Goal: Find specific page/section: Find specific page/section

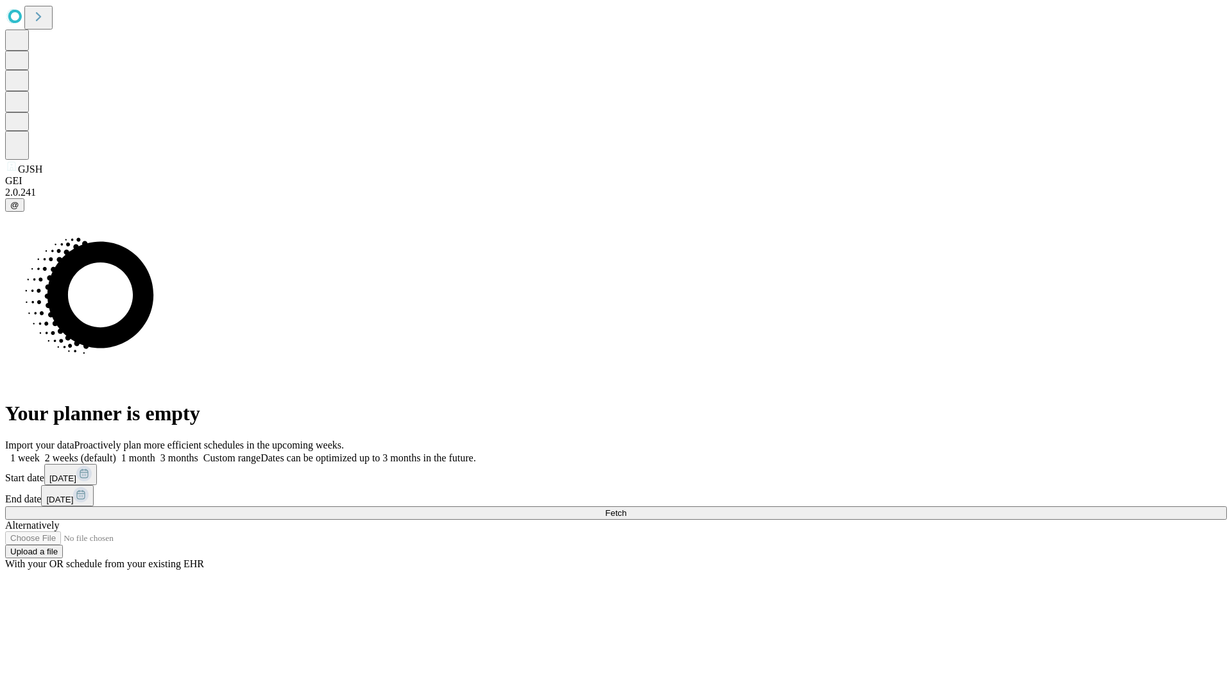
click at [626, 508] on span "Fetch" at bounding box center [615, 513] width 21 height 10
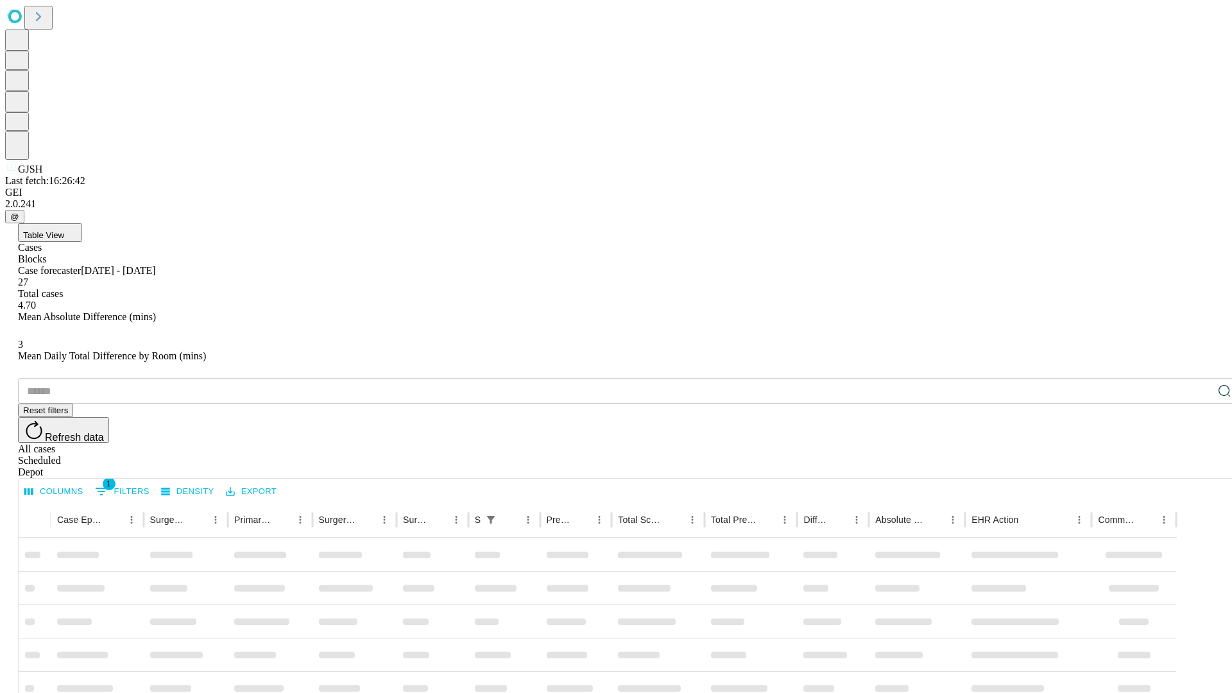
click at [1199, 467] on div "Depot" at bounding box center [629, 473] width 1222 height 12
